Goal: Check status: Check status

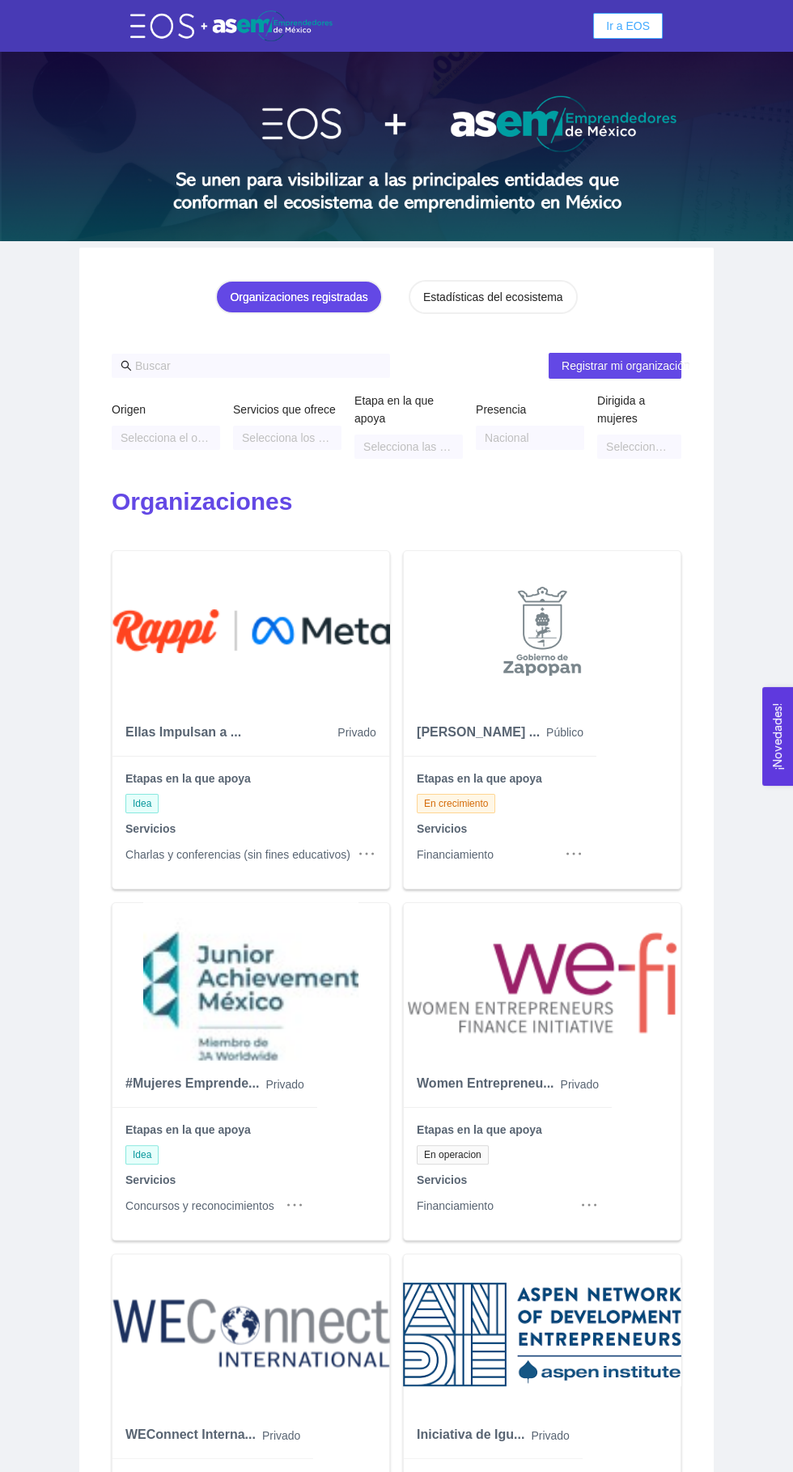
click at [614, 27] on span "Ir a EOS" at bounding box center [628, 26] width 44 height 18
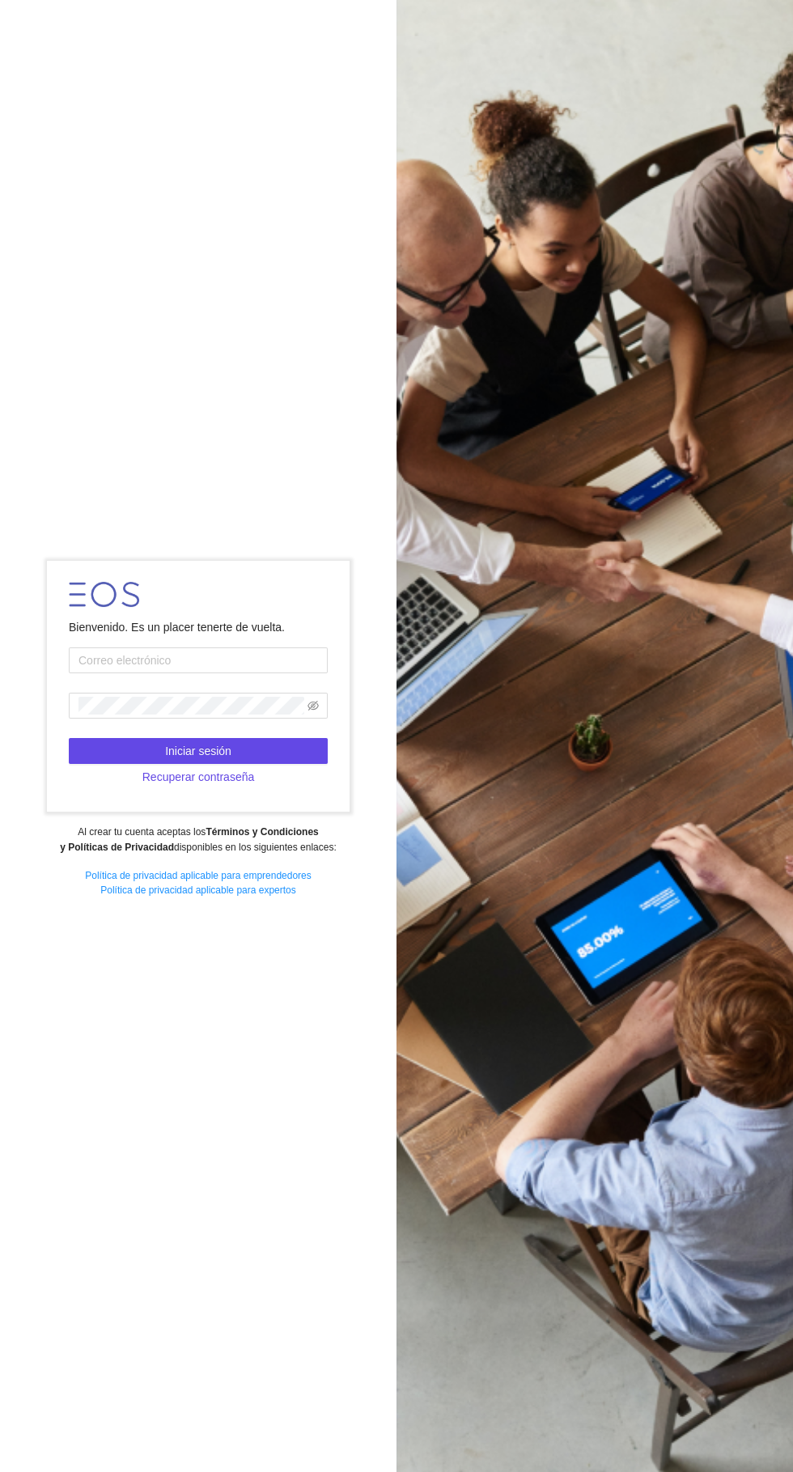
click at [92, 673] on input "text" at bounding box center [198, 660] width 259 height 26
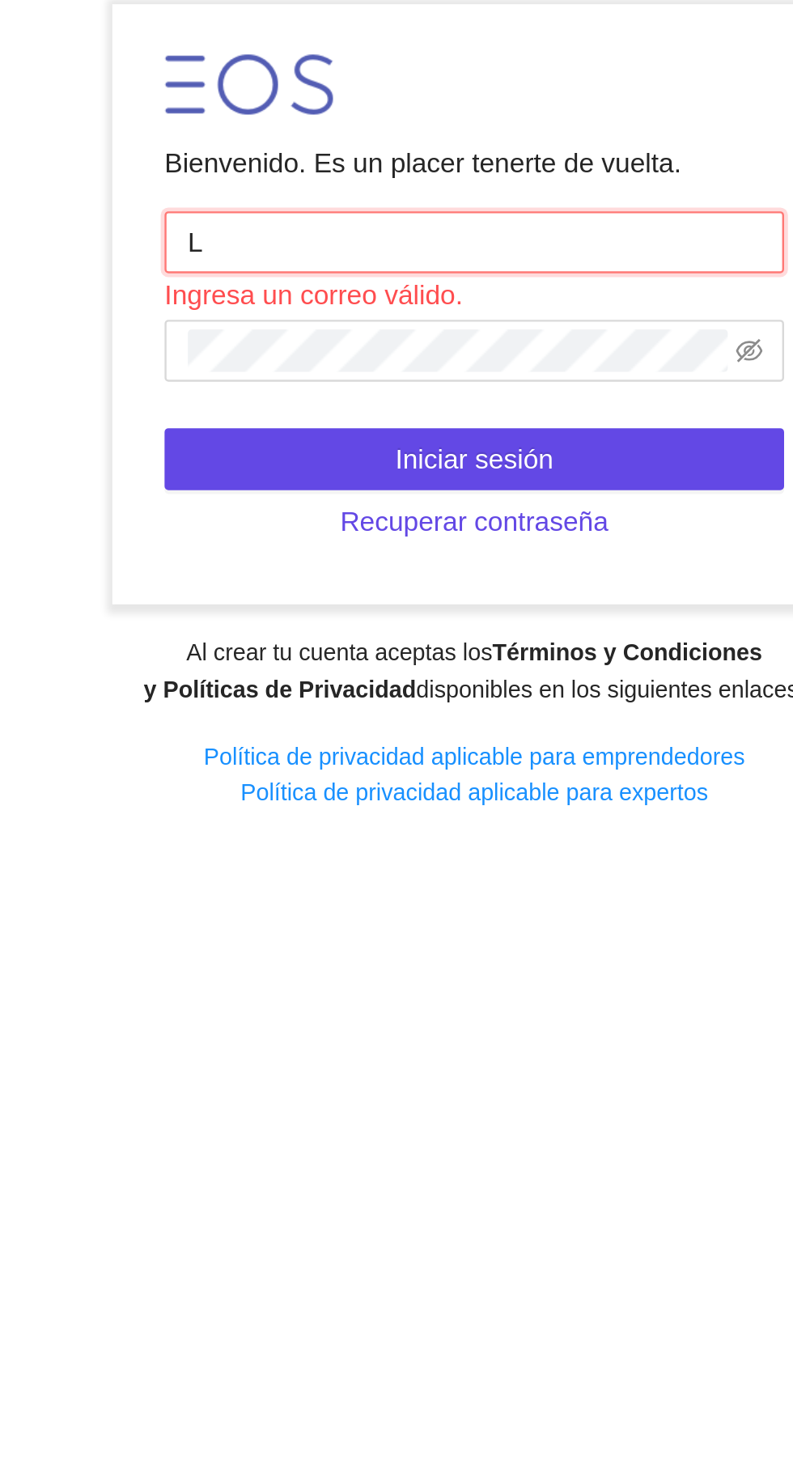
type input "laura.villa@jalisco.gob.mx"
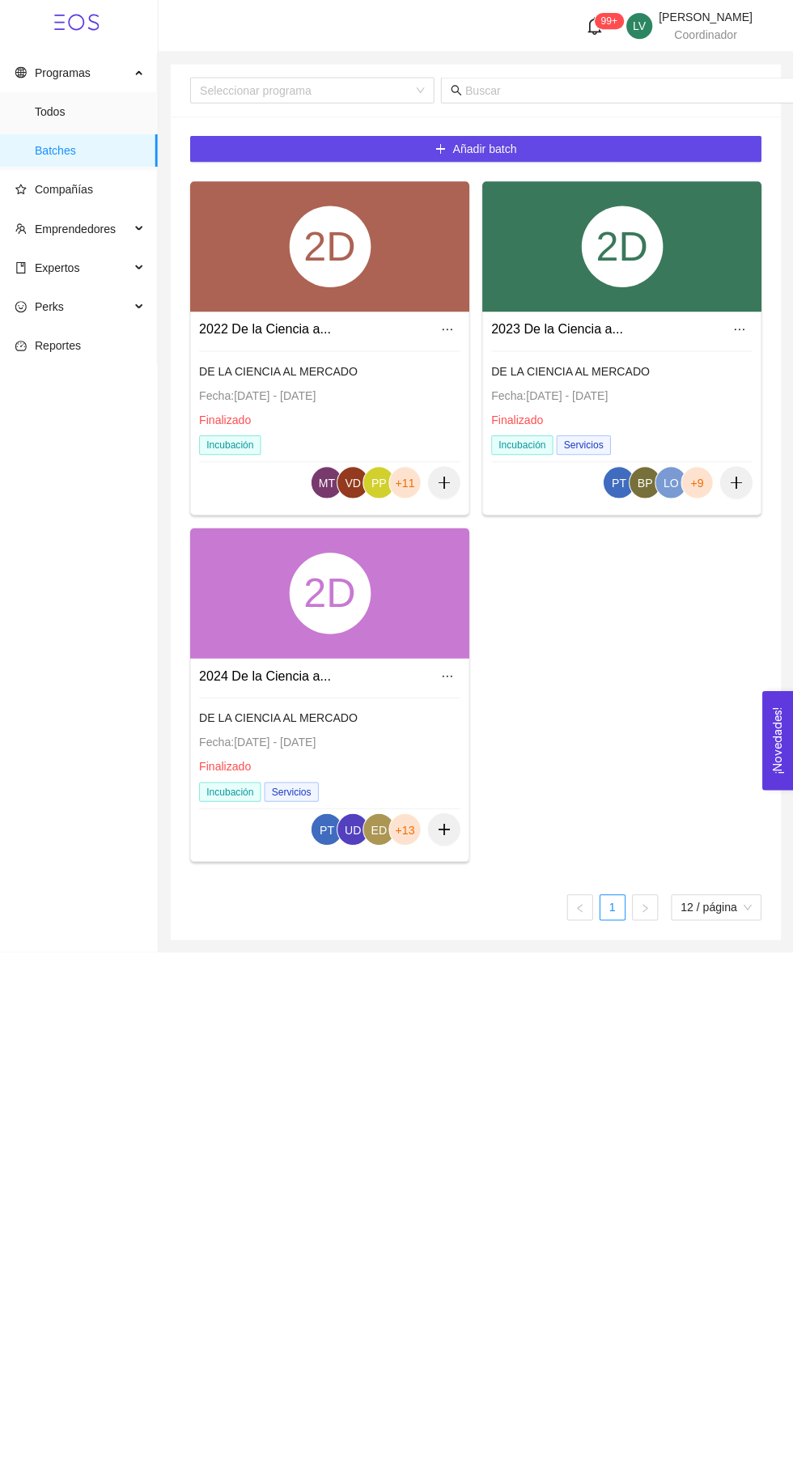
click at [36, 262] on span "Expertos" at bounding box center [51, 266] width 64 height 13
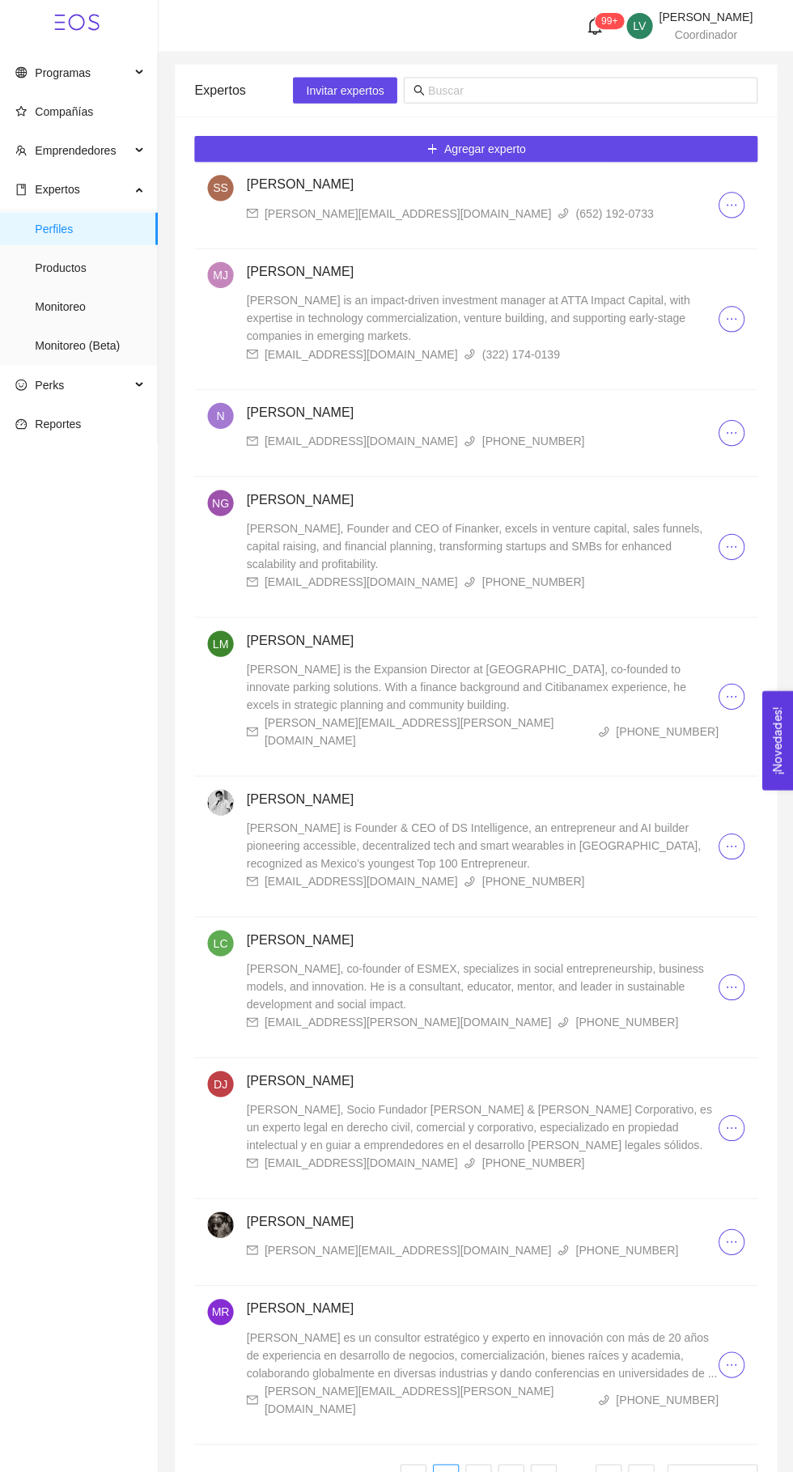
click at [40, 344] on span "Monitoreo (Beta)" at bounding box center [93, 344] width 109 height 32
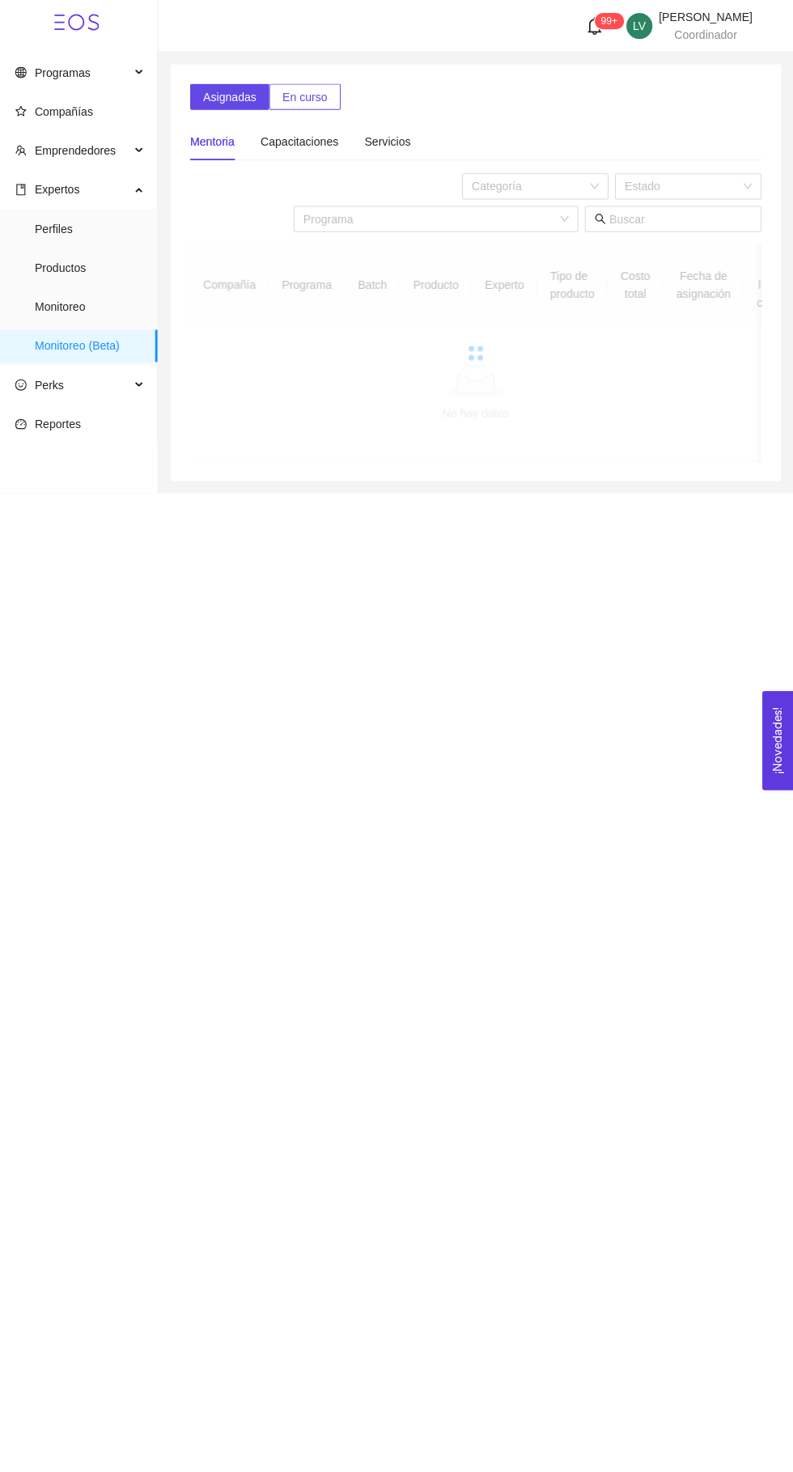
click at [300, 96] on span "En curso" at bounding box center [307, 96] width 44 height 18
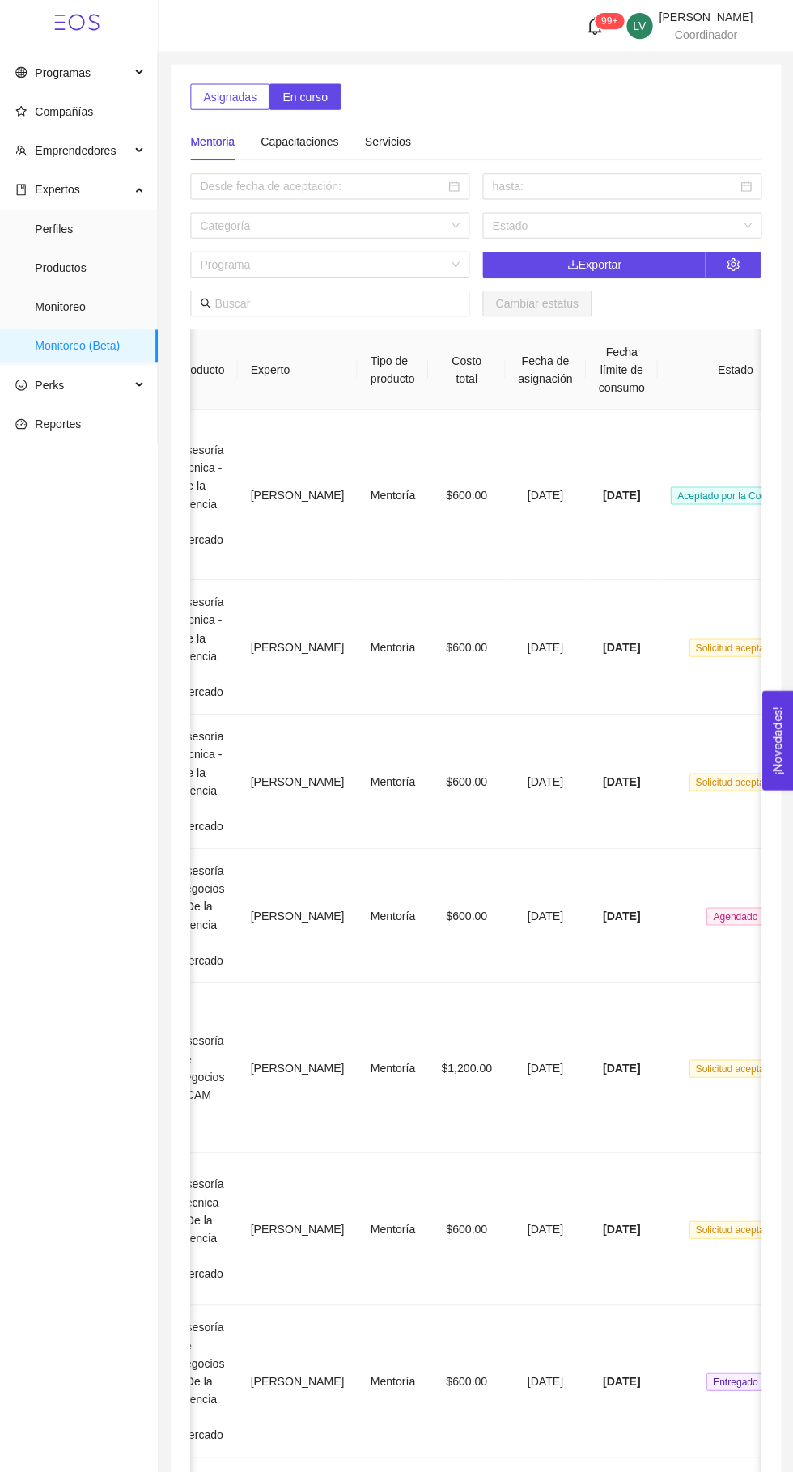
scroll to position [0, 367]
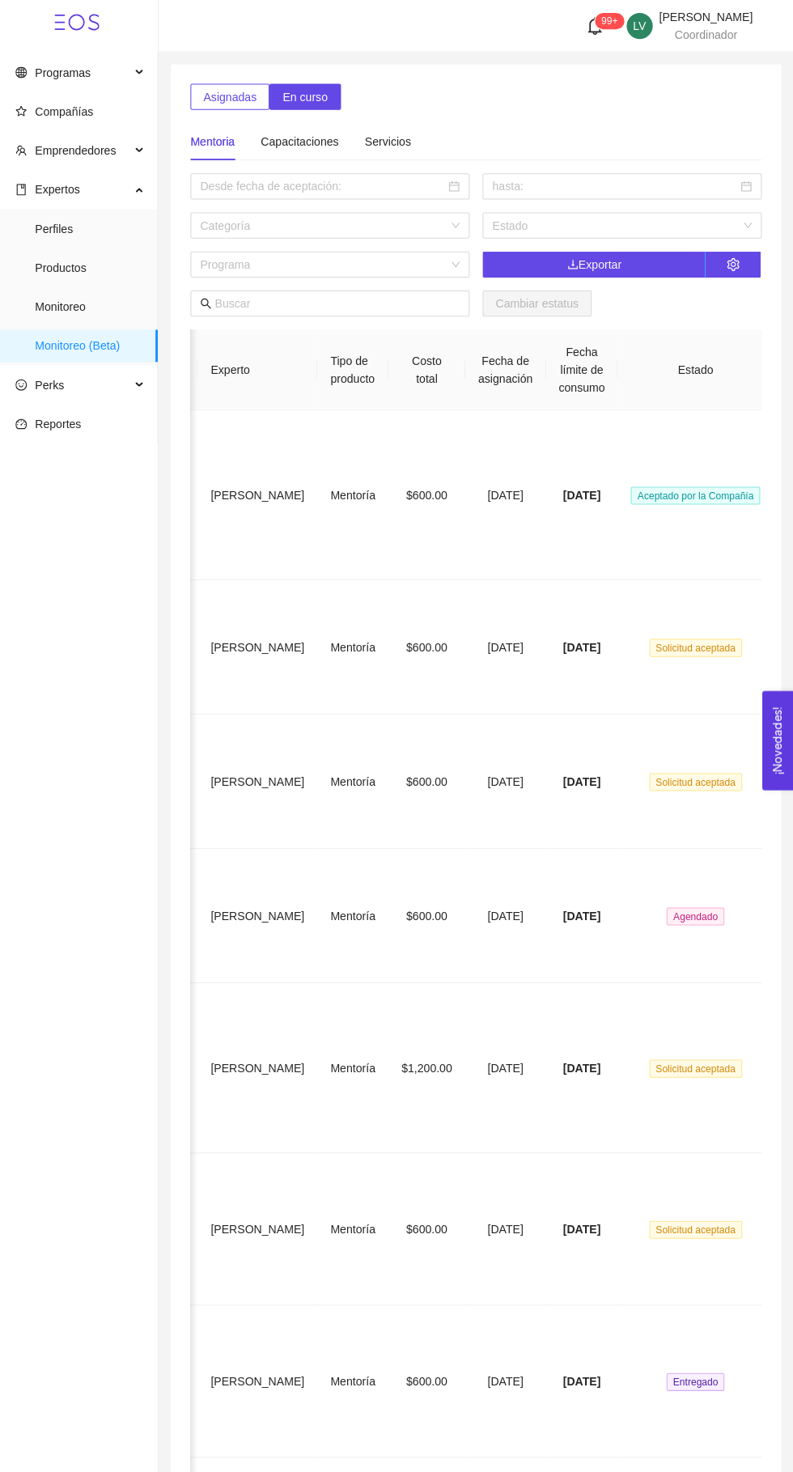
click at [663, 484] on span "Aceptado por la Compañía" at bounding box center [695, 493] width 129 height 18
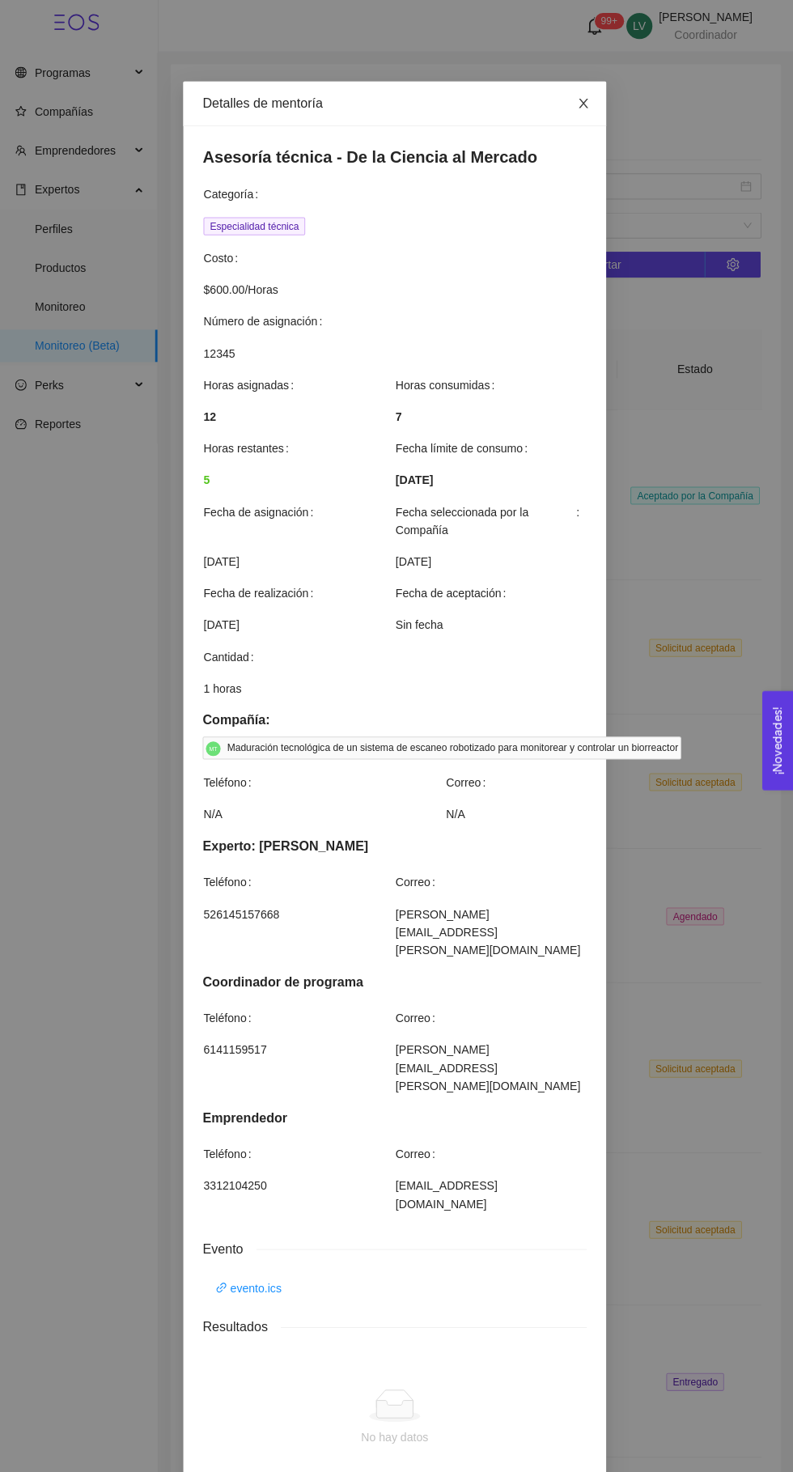
click at [583, 103] on icon "close" at bounding box center [583, 103] width 9 height 10
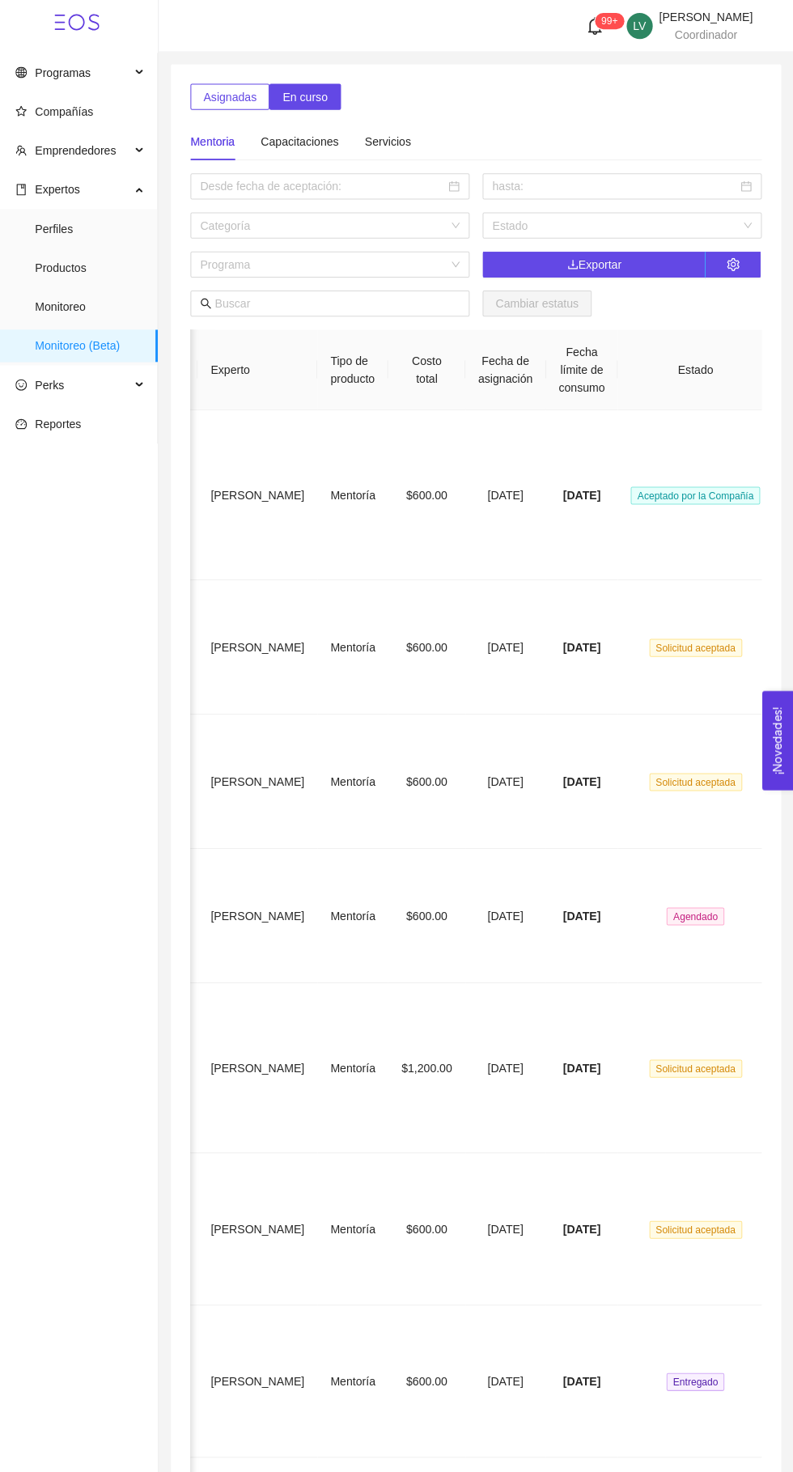
click at [681, 645] on td "Solicitud aceptada" at bounding box center [695, 643] width 155 height 133
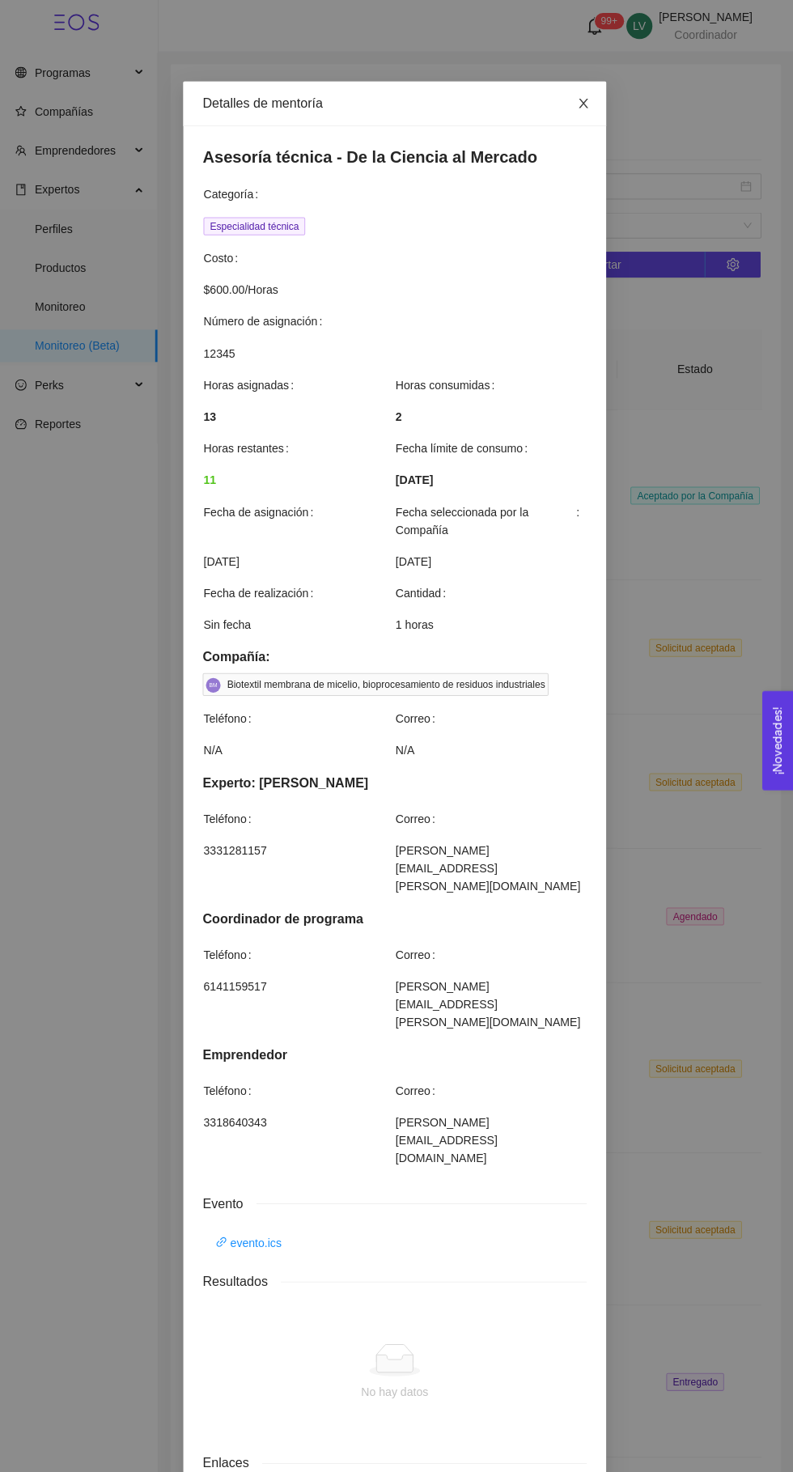
click at [583, 122] on span "Close" at bounding box center [583, 103] width 45 height 45
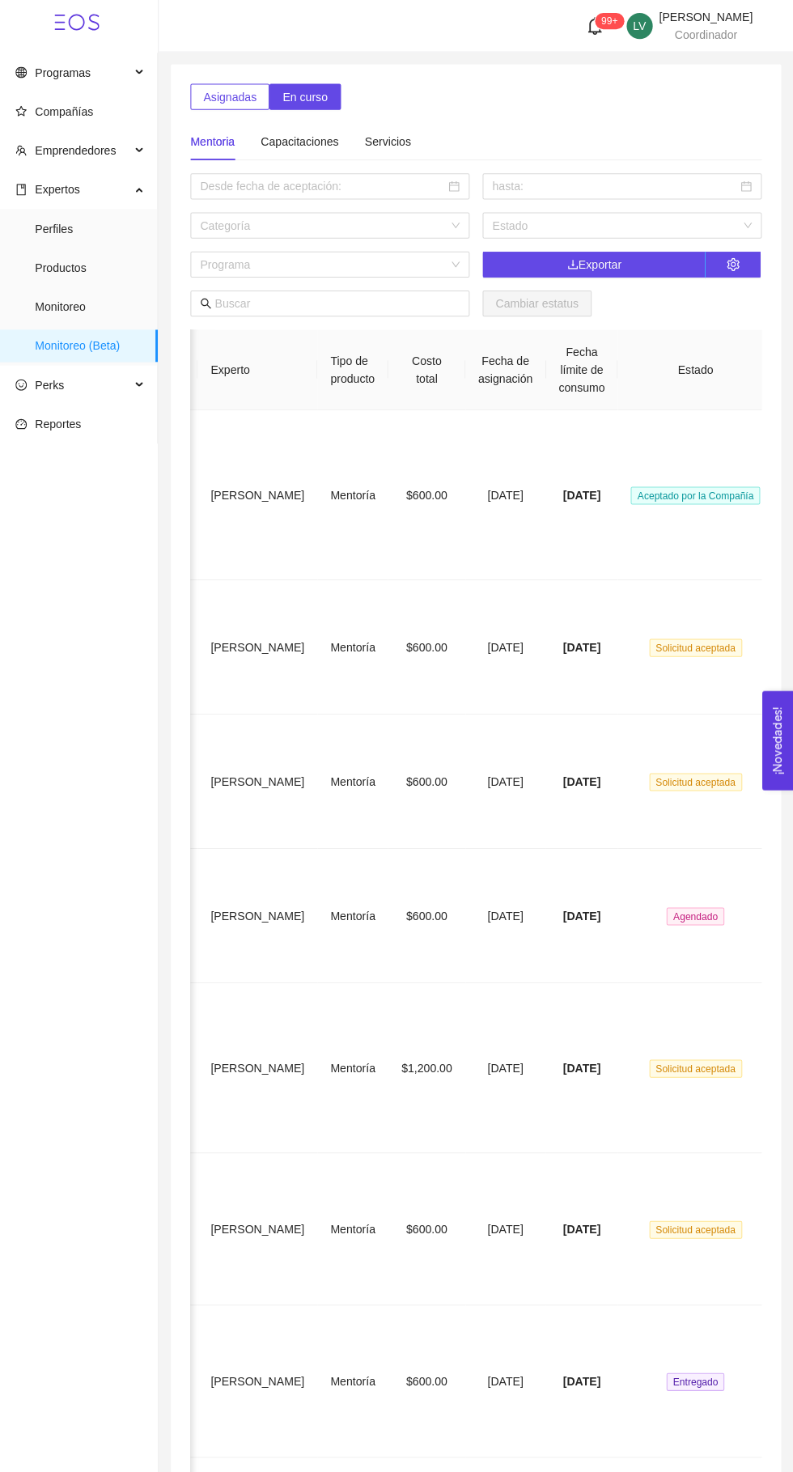
click at [667, 768] on td "Solicitud aceptada" at bounding box center [695, 776] width 155 height 133
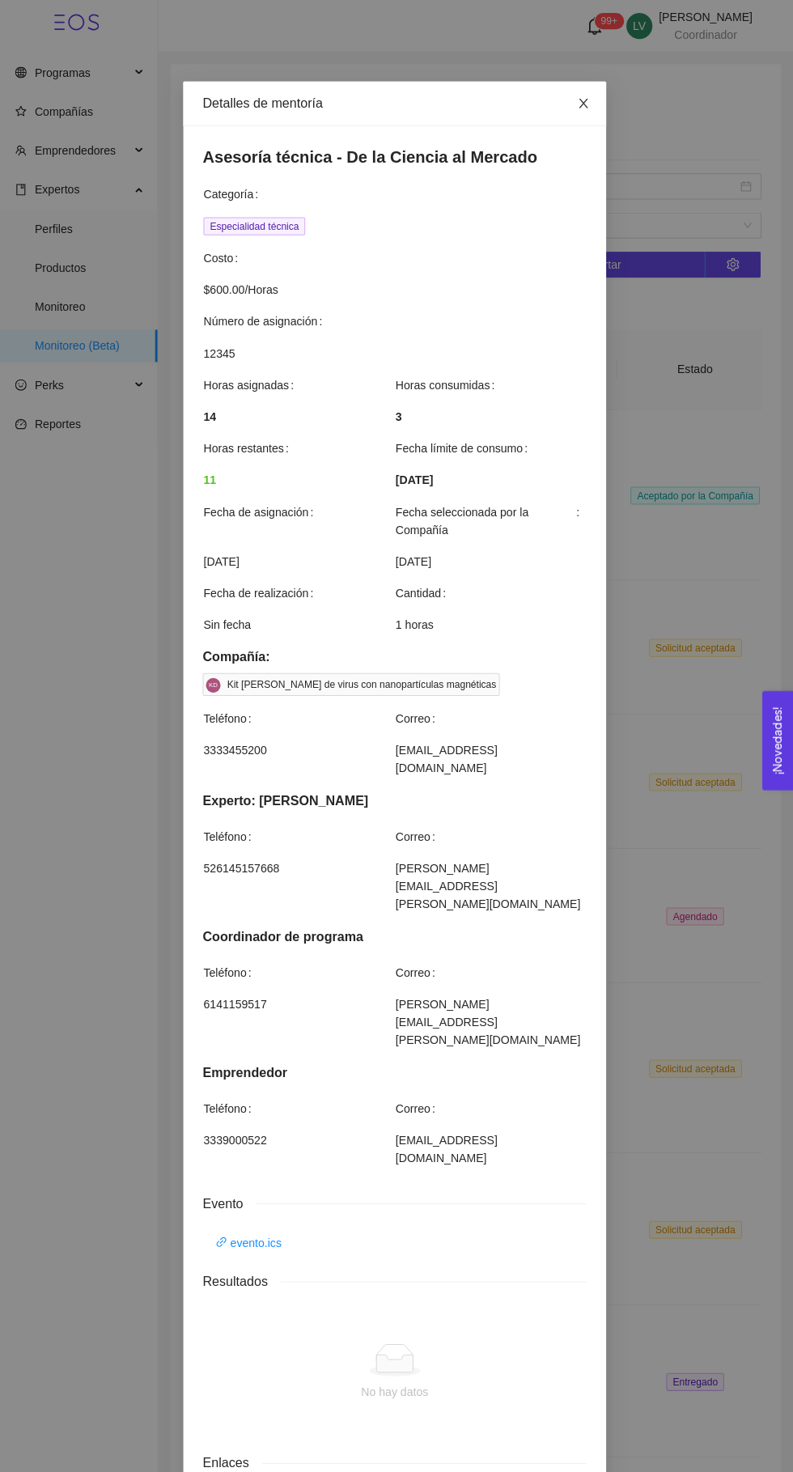
click at [577, 123] on span "Close" at bounding box center [583, 103] width 45 height 45
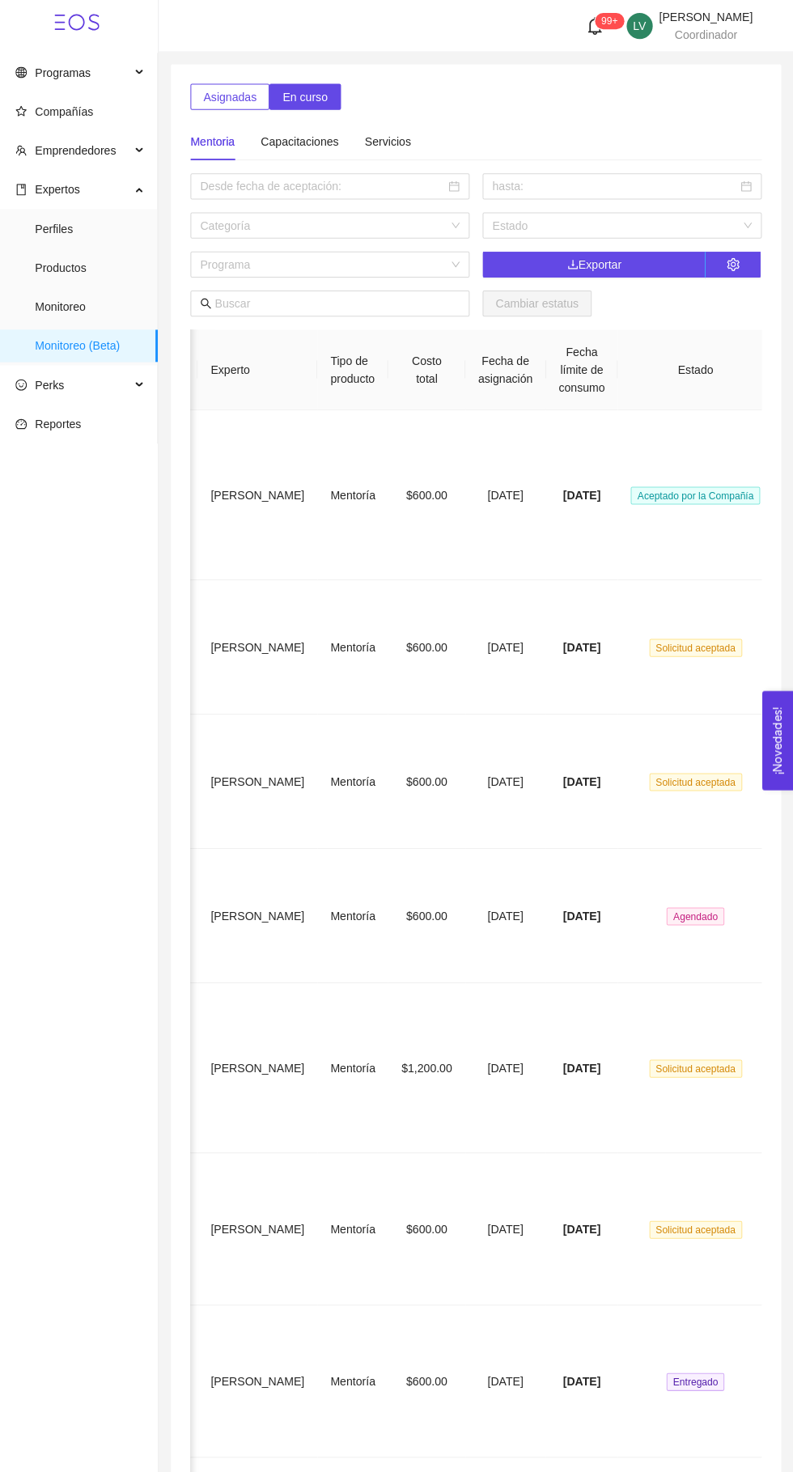
click at [676, 769] on span "Solicitud aceptada" at bounding box center [696, 778] width 92 height 18
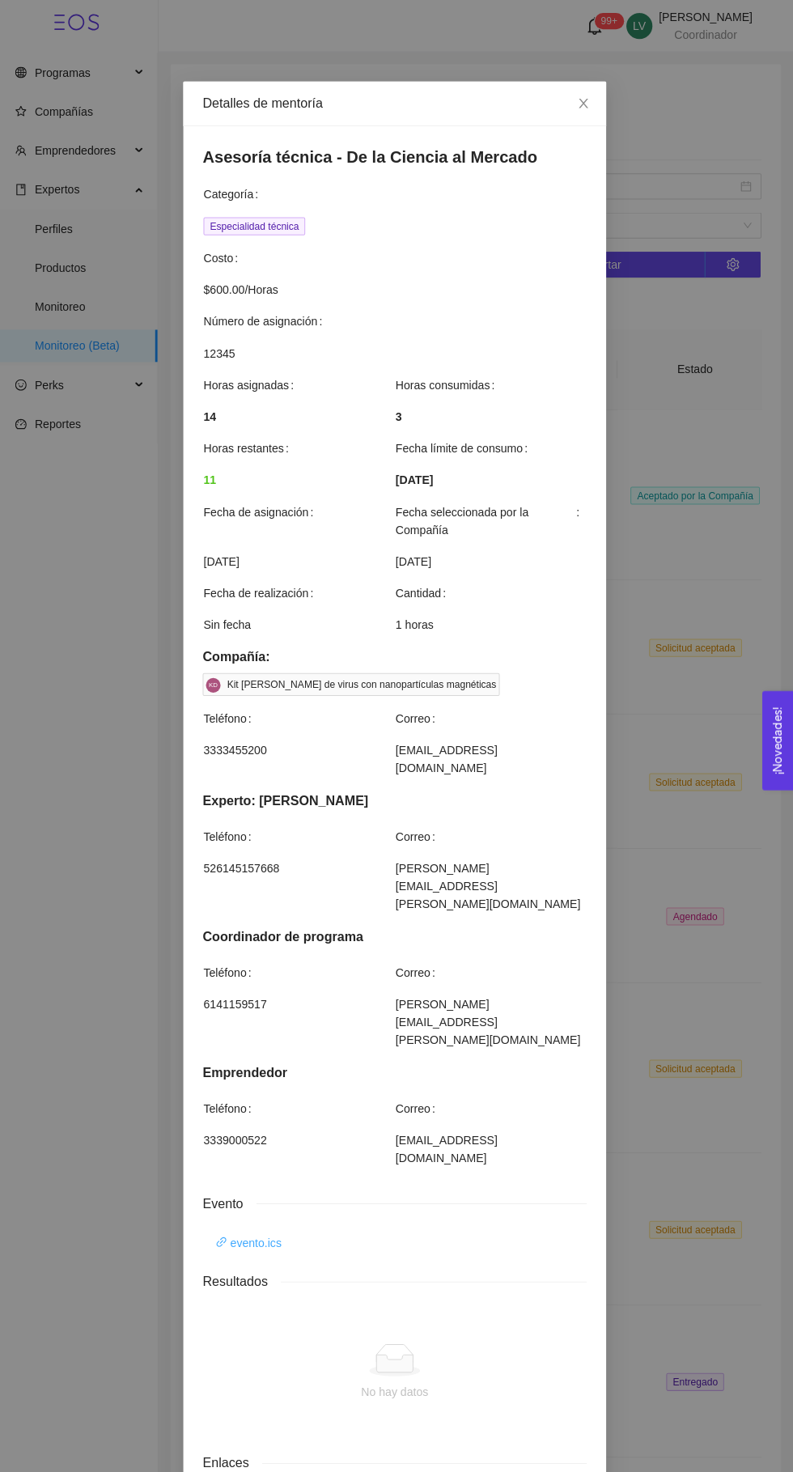
click at [248, 1227] on link "evento.ics" at bounding box center [251, 1236] width 66 height 18
click at [583, 103] on icon "close" at bounding box center [583, 103] width 9 height 10
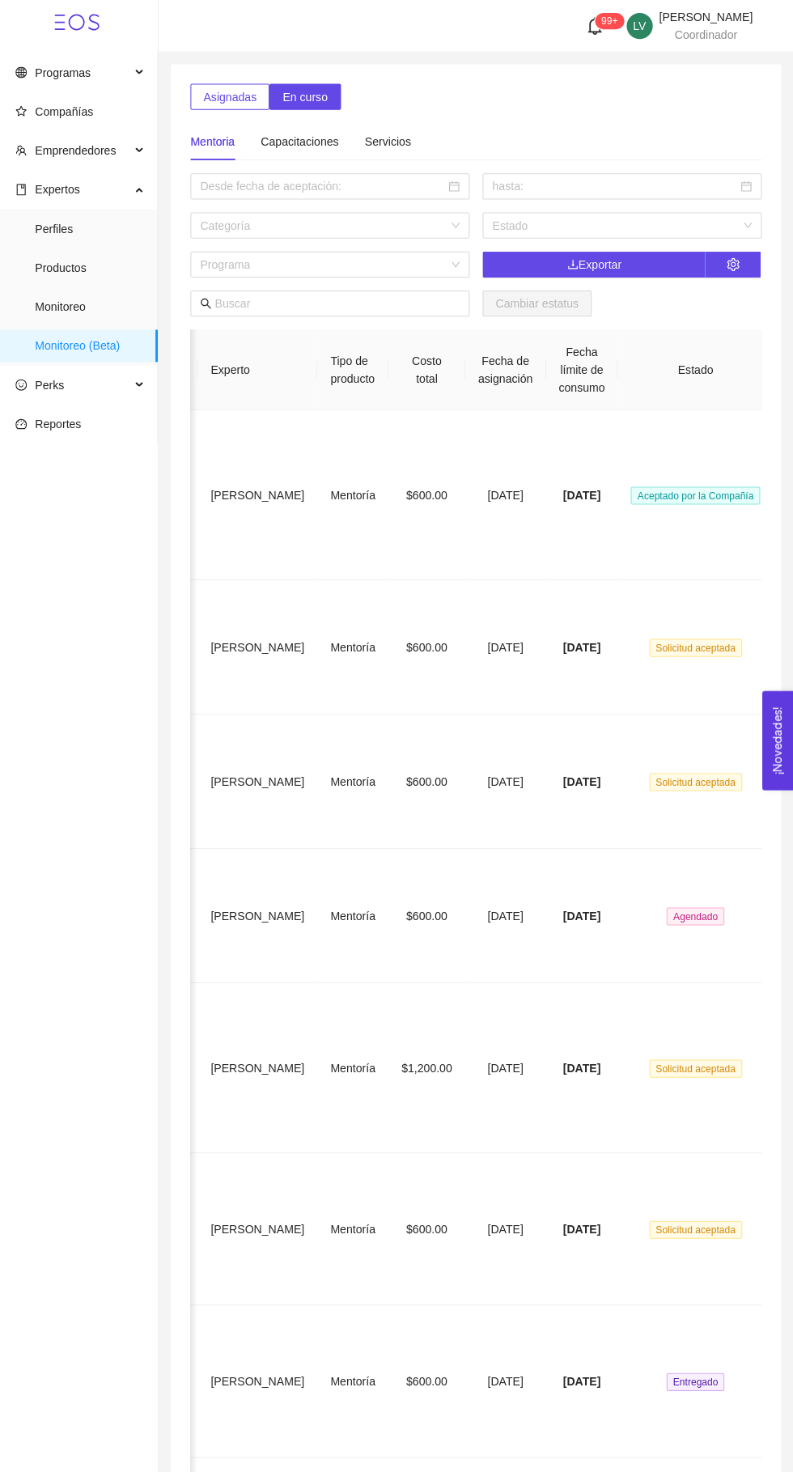
click at [709, 902] on span "Agendado" at bounding box center [695, 911] width 57 height 18
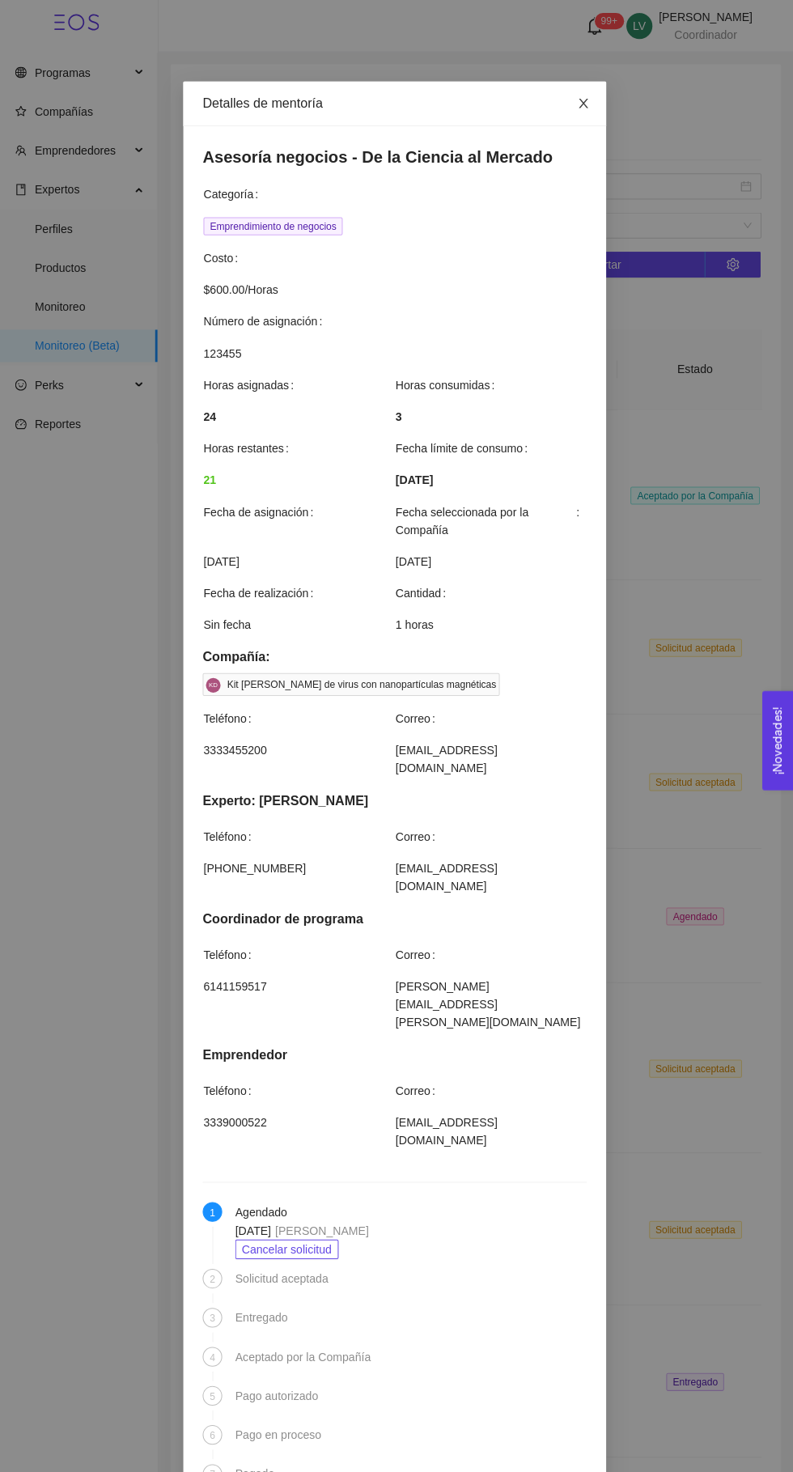
click at [566, 111] on span "Close" at bounding box center [583, 103] width 45 height 45
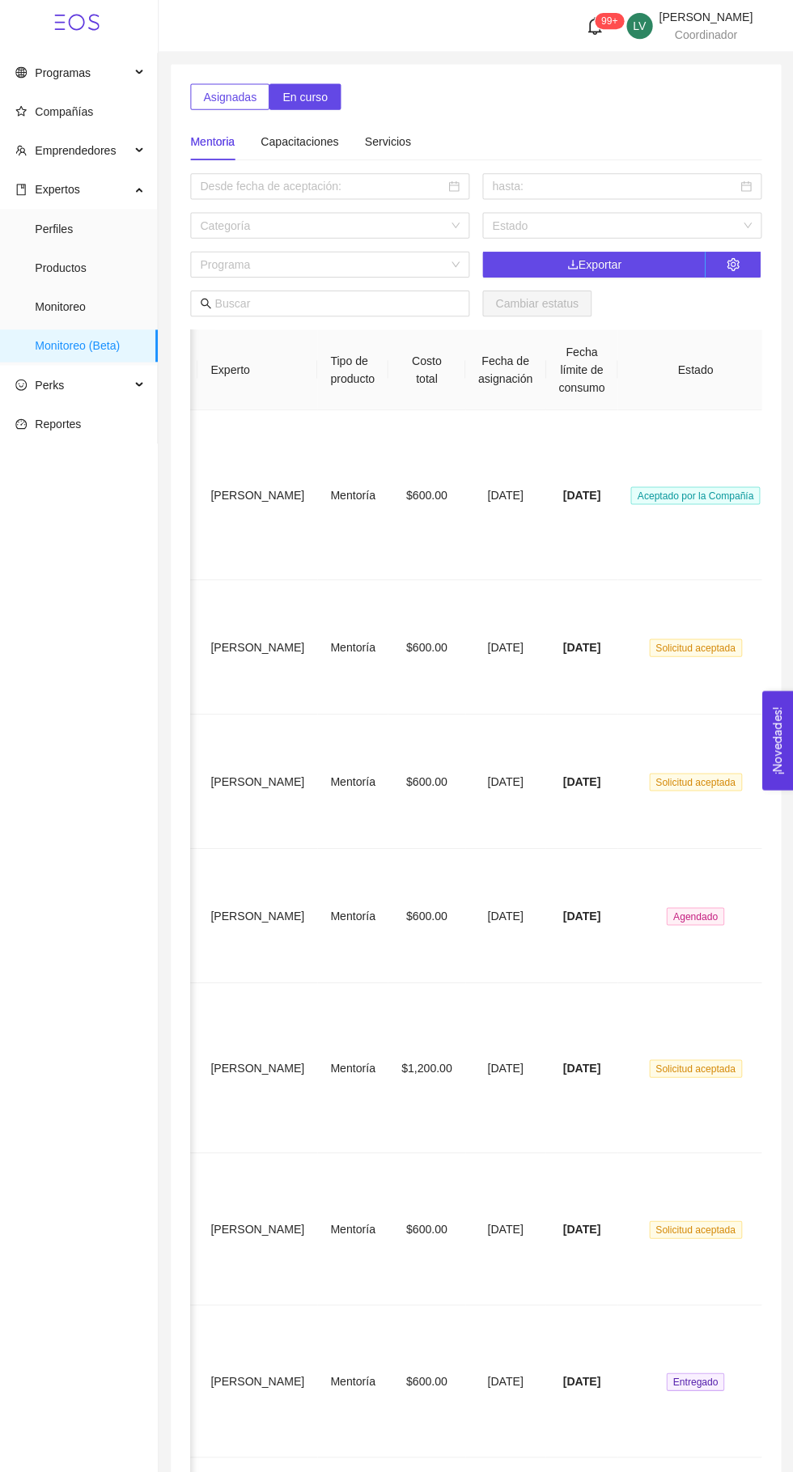
click at [710, 1021] on td "Solicitud aceptada" at bounding box center [695, 1061] width 155 height 169
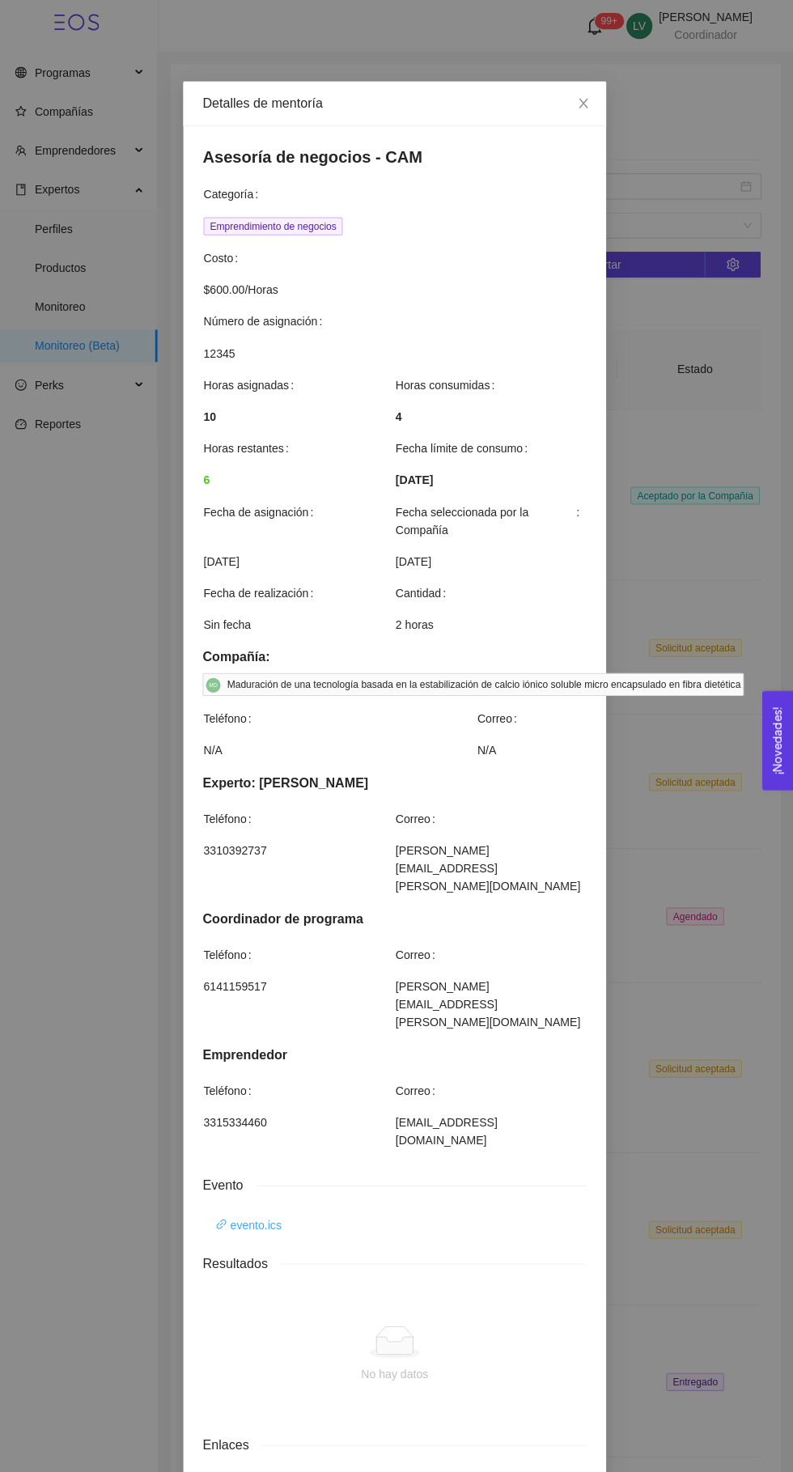
click at [242, 1209] on link "evento.ics" at bounding box center [251, 1218] width 66 height 18
click at [587, 104] on icon "close" at bounding box center [584, 102] width 13 height 13
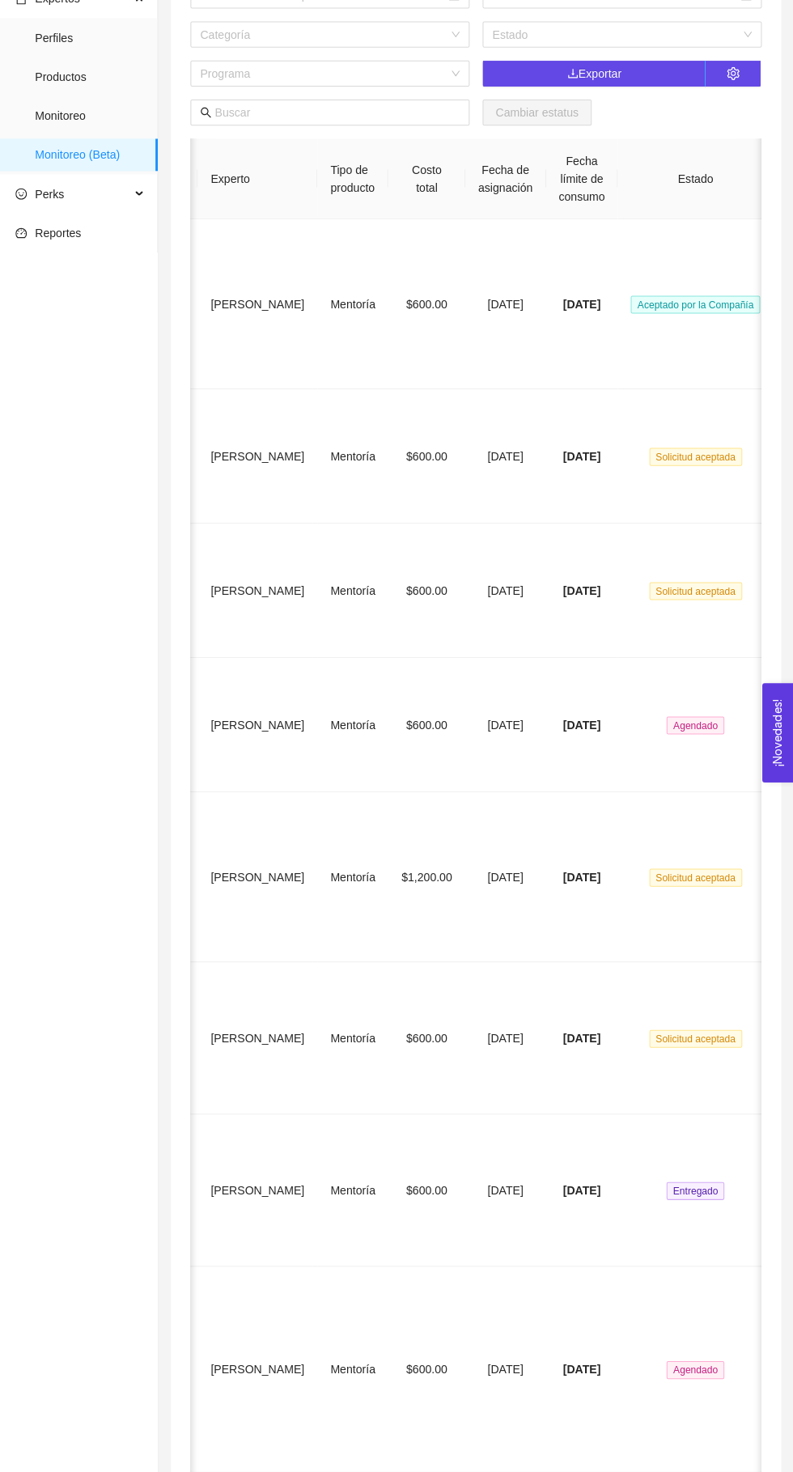
scroll to position [0, 350]
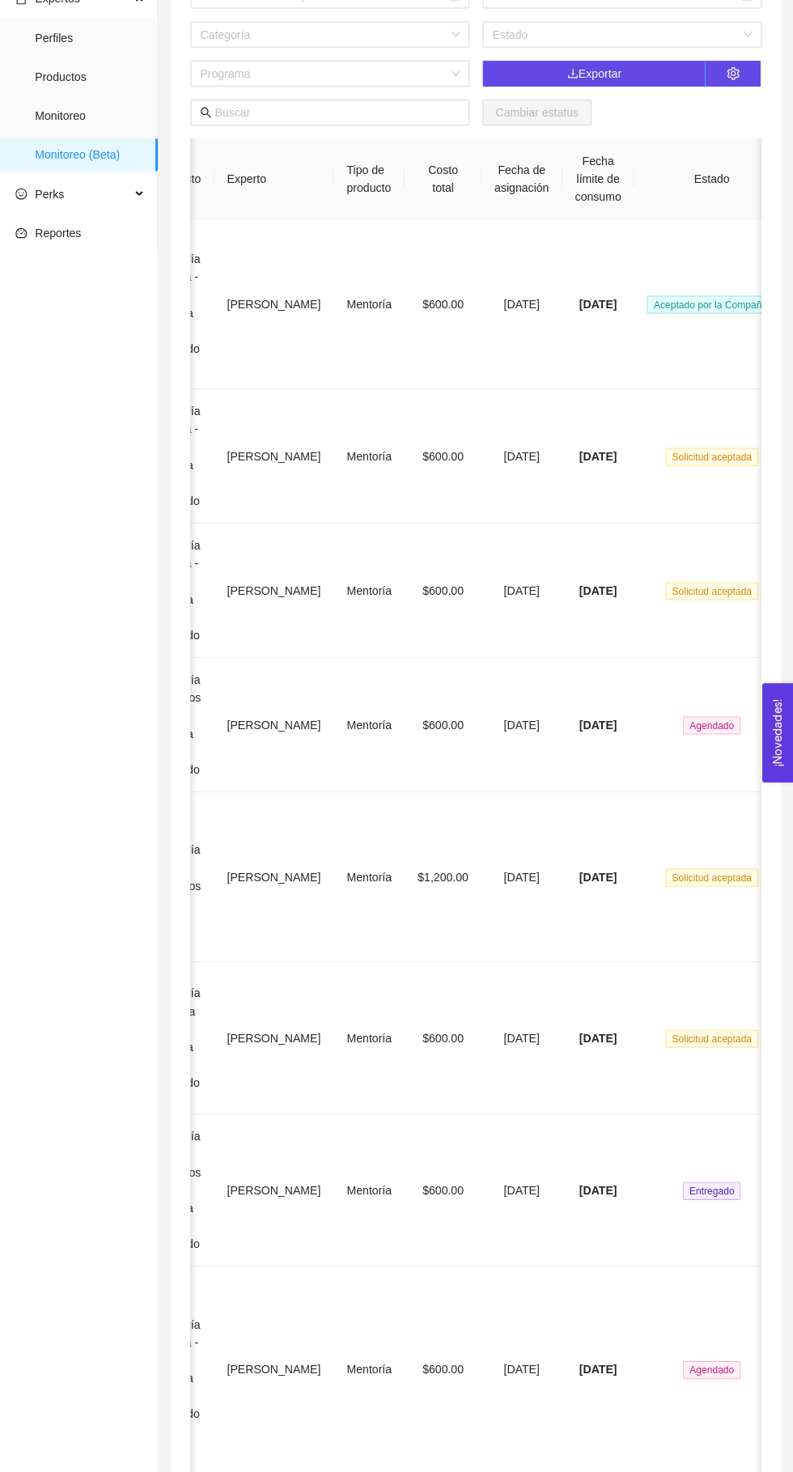
click at [710, 1032] on span "Solicitud aceptada" at bounding box center [712, 1041] width 92 height 18
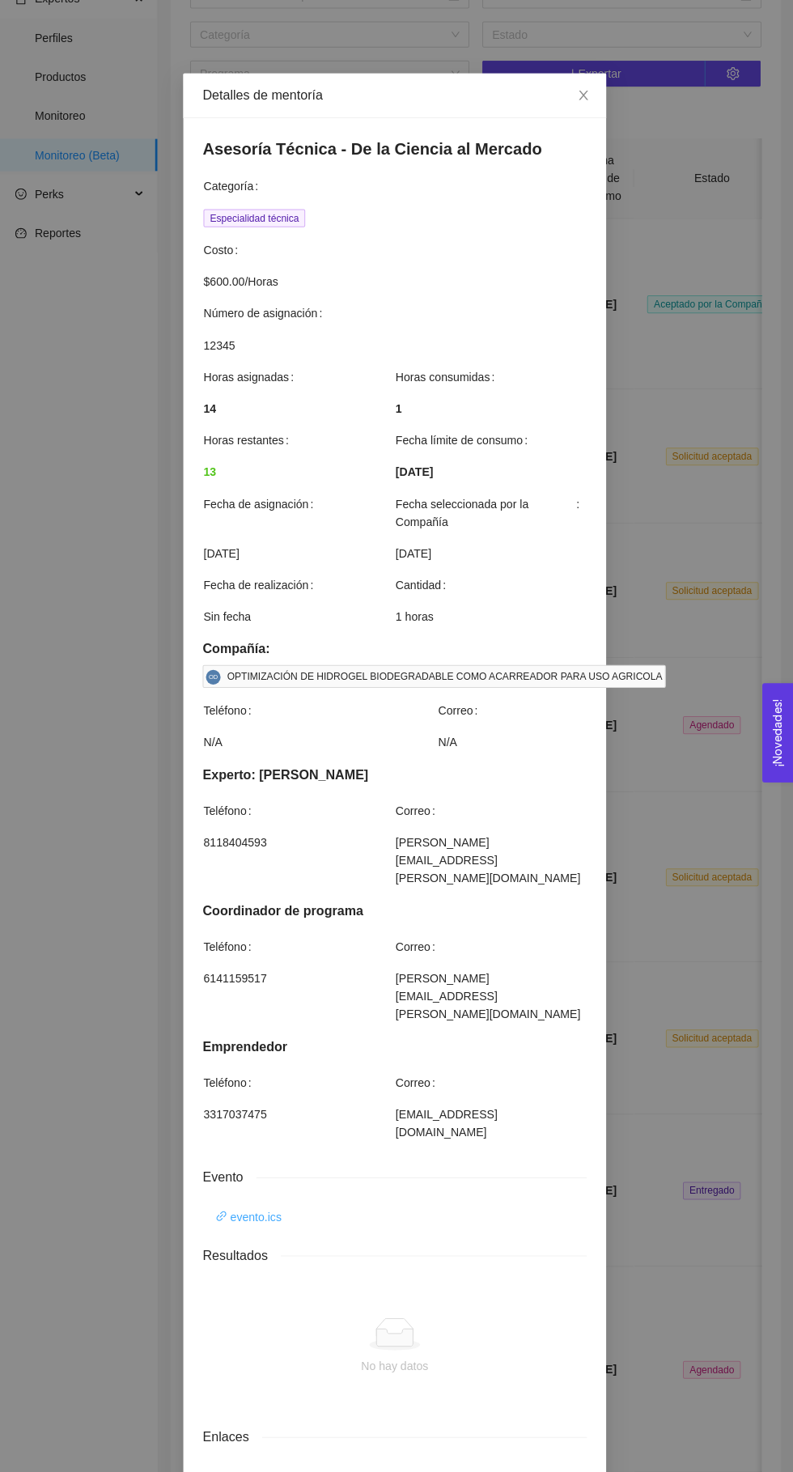
click at [231, 1209] on link "evento.ics" at bounding box center [251, 1218] width 66 height 18
click at [583, 103] on icon "close" at bounding box center [583, 103] width 9 height 10
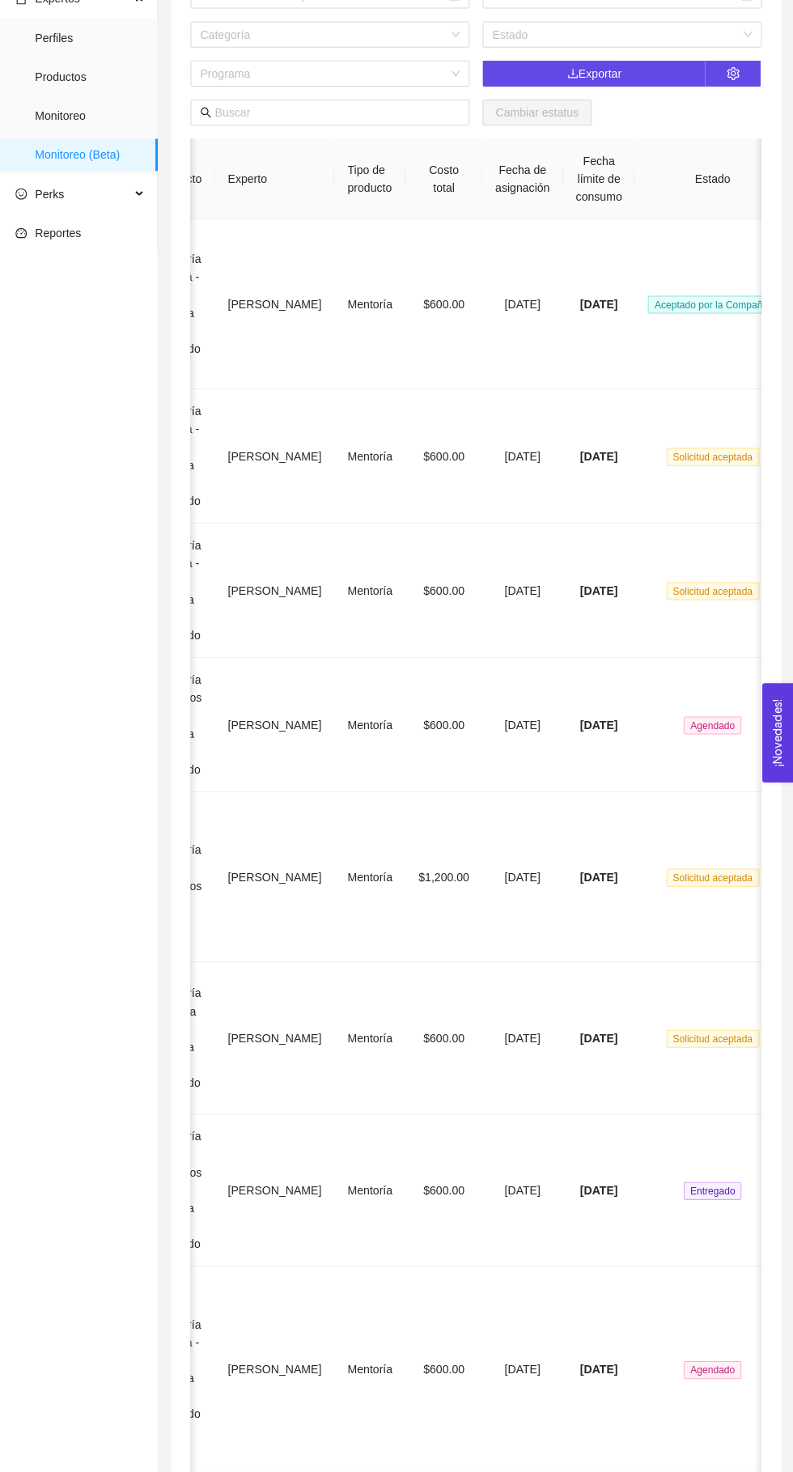
scroll to position [0, 354]
click at [702, 1183] on span "Entregado" at bounding box center [707, 1192] width 57 height 18
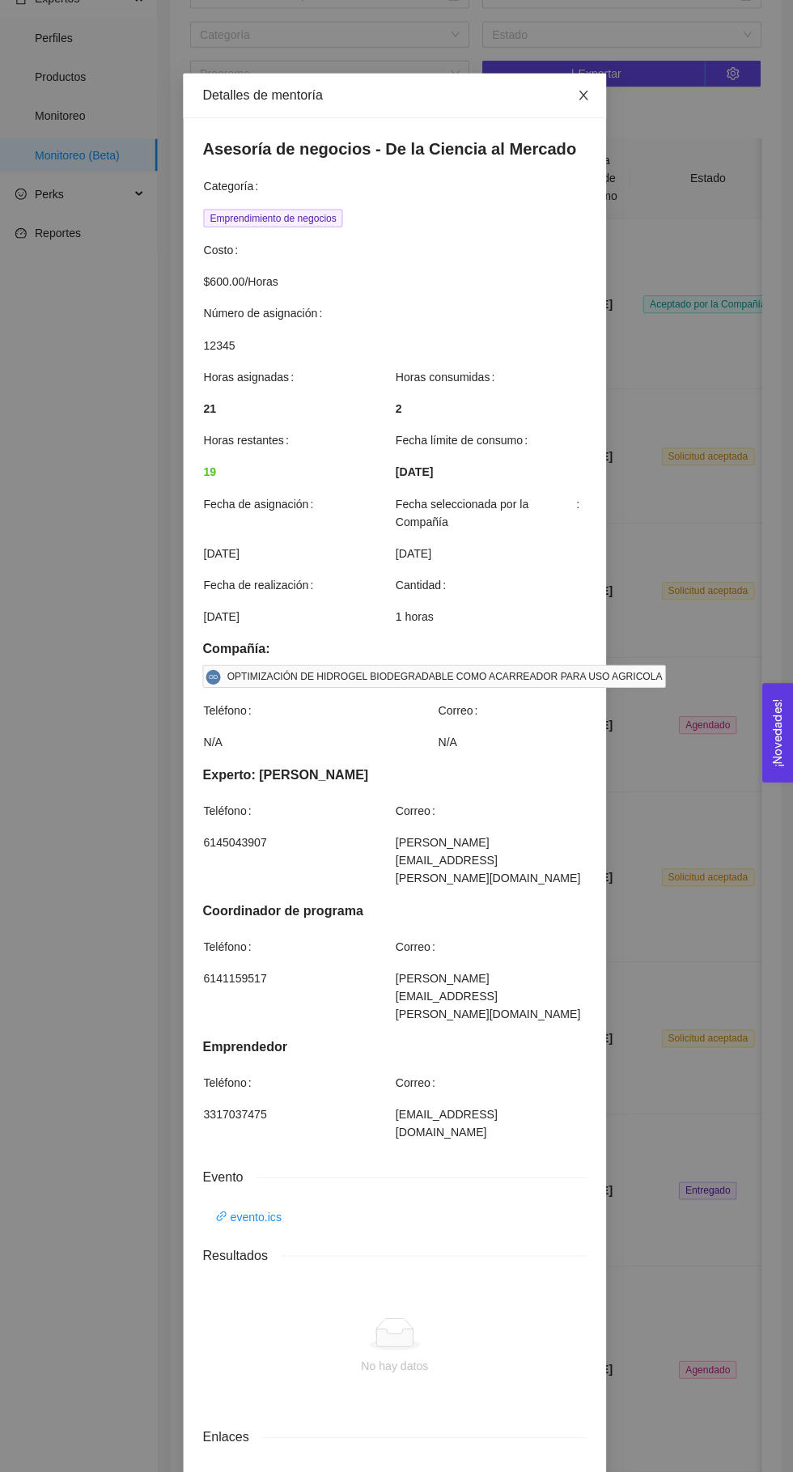
click at [583, 105] on icon "close" at bounding box center [584, 102] width 13 height 13
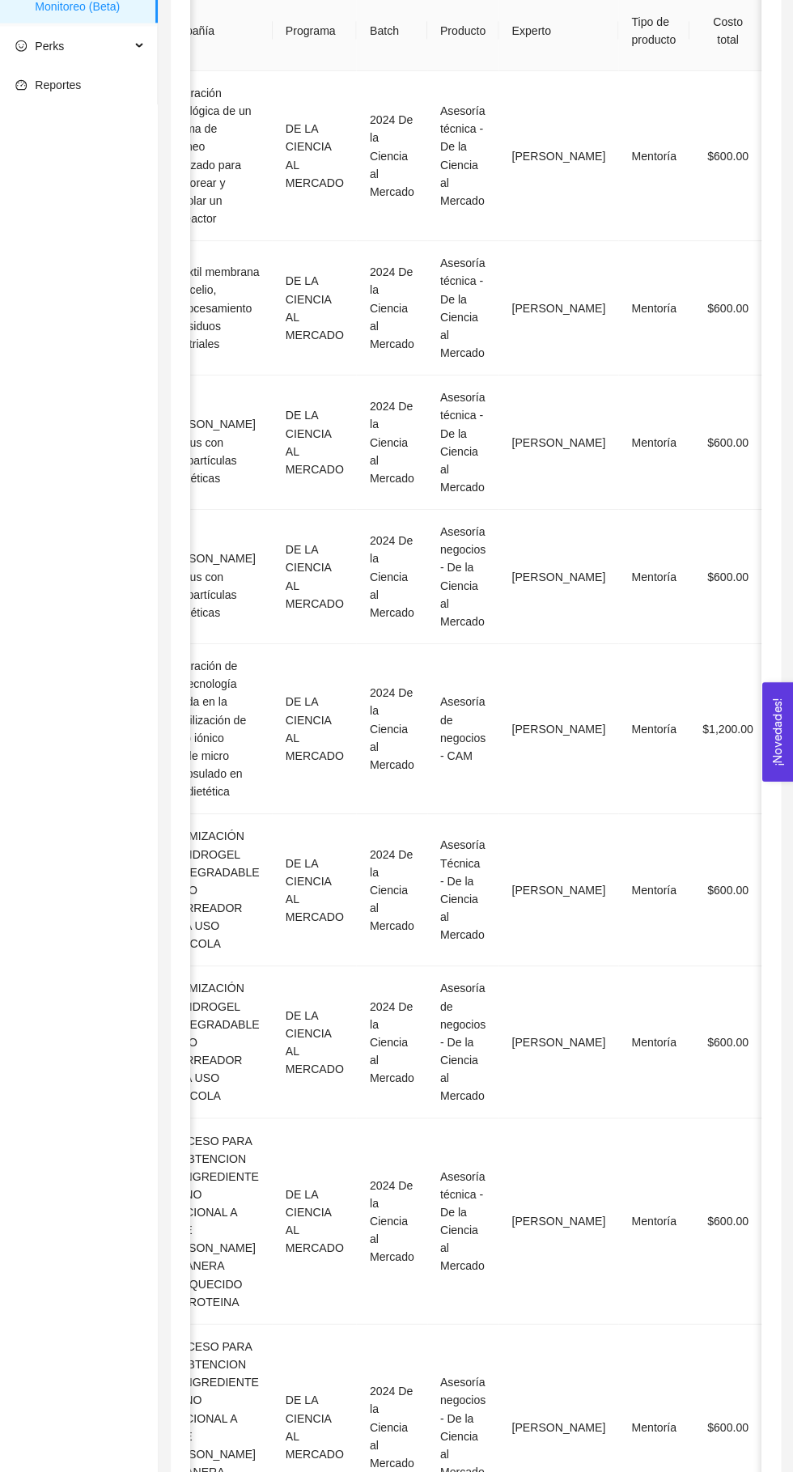
scroll to position [0, 367]
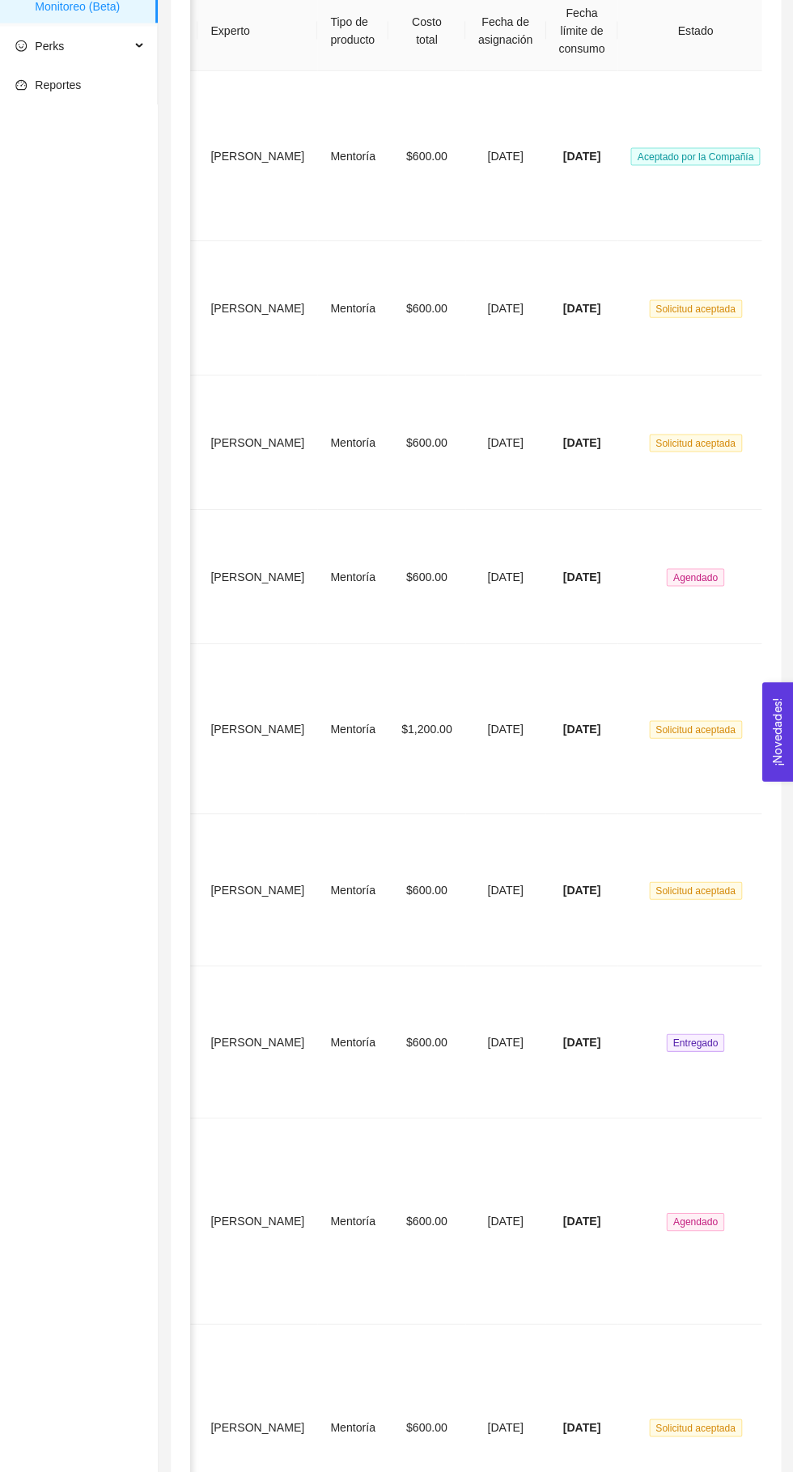
click at [684, 1214] on span "Agendado" at bounding box center [695, 1223] width 57 height 18
